Goal: Navigation & Orientation: Find specific page/section

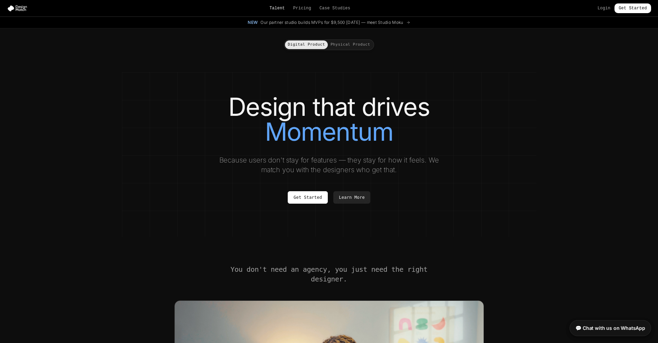
click at [283, 7] on link "Talent" at bounding box center [277, 9] width 16 height 6
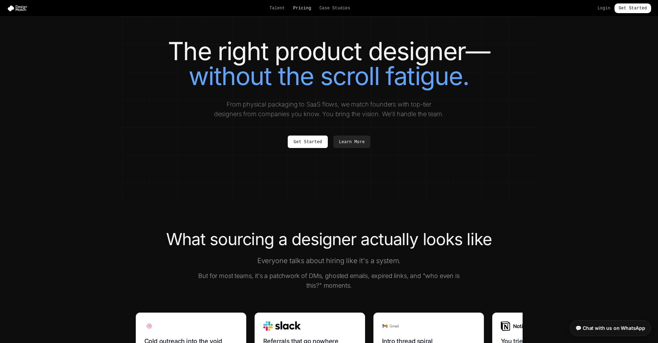
click at [298, 9] on link "Pricing" at bounding box center [302, 9] width 18 height 6
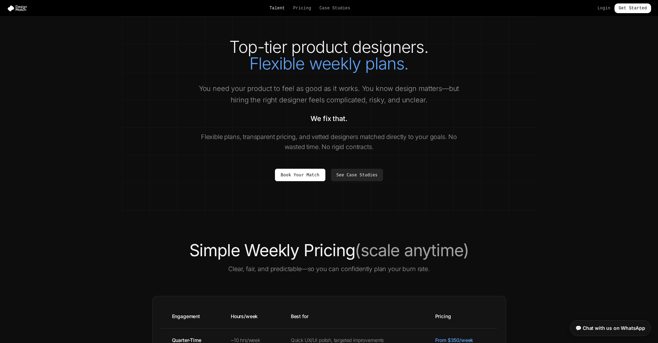
click at [273, 8] on link "Talent" at bounding box center [277, 9] width 16 height 6
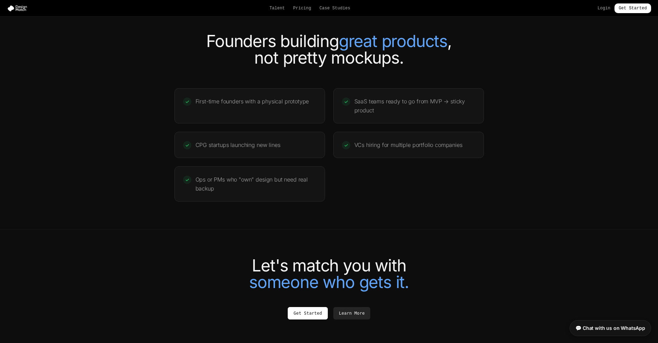
scroll to position [1419, 0]
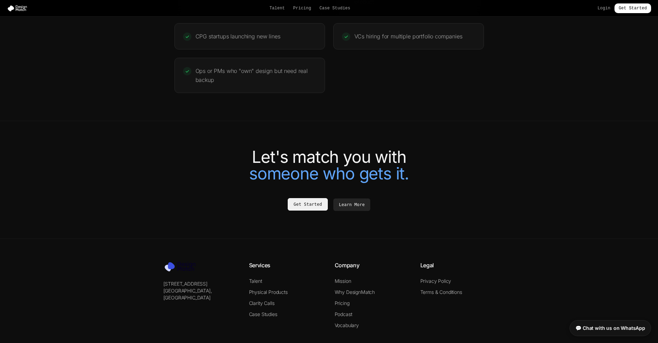
click at [318, 210] on link "Get Started" at bounding box center [308, 204] width 40 height 12
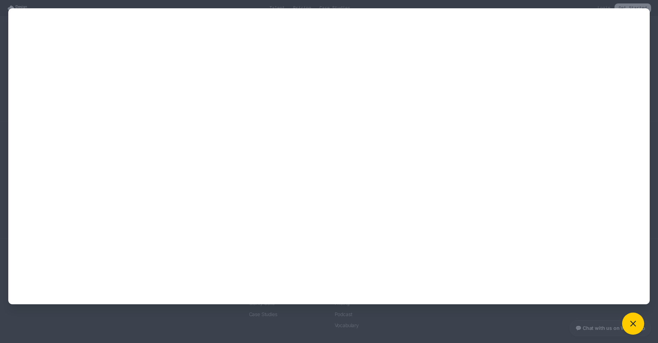
click at [138, 4] on div at bounding box center [329, 171] width 658 height 343
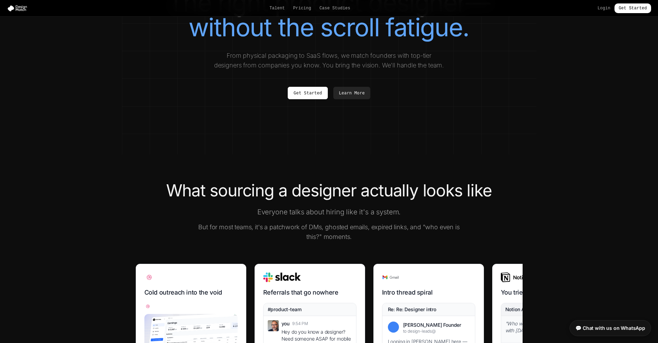
scroll to position [0, 0]
